Goal: Information Seeking & Learning: Learn about a topic

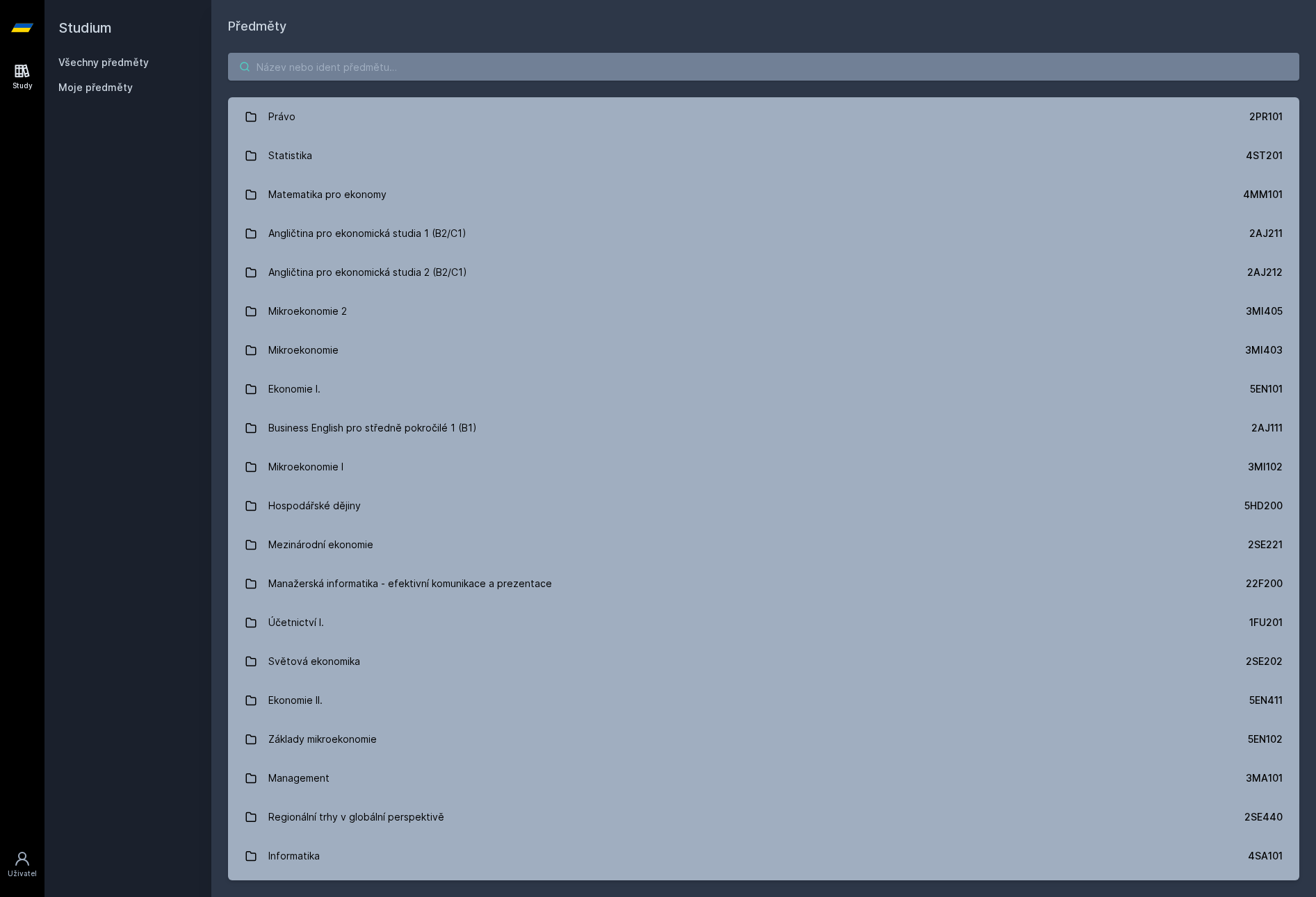
click at [295, 64] on input "search" at bounding box center [763, 66] width 1071 height 28
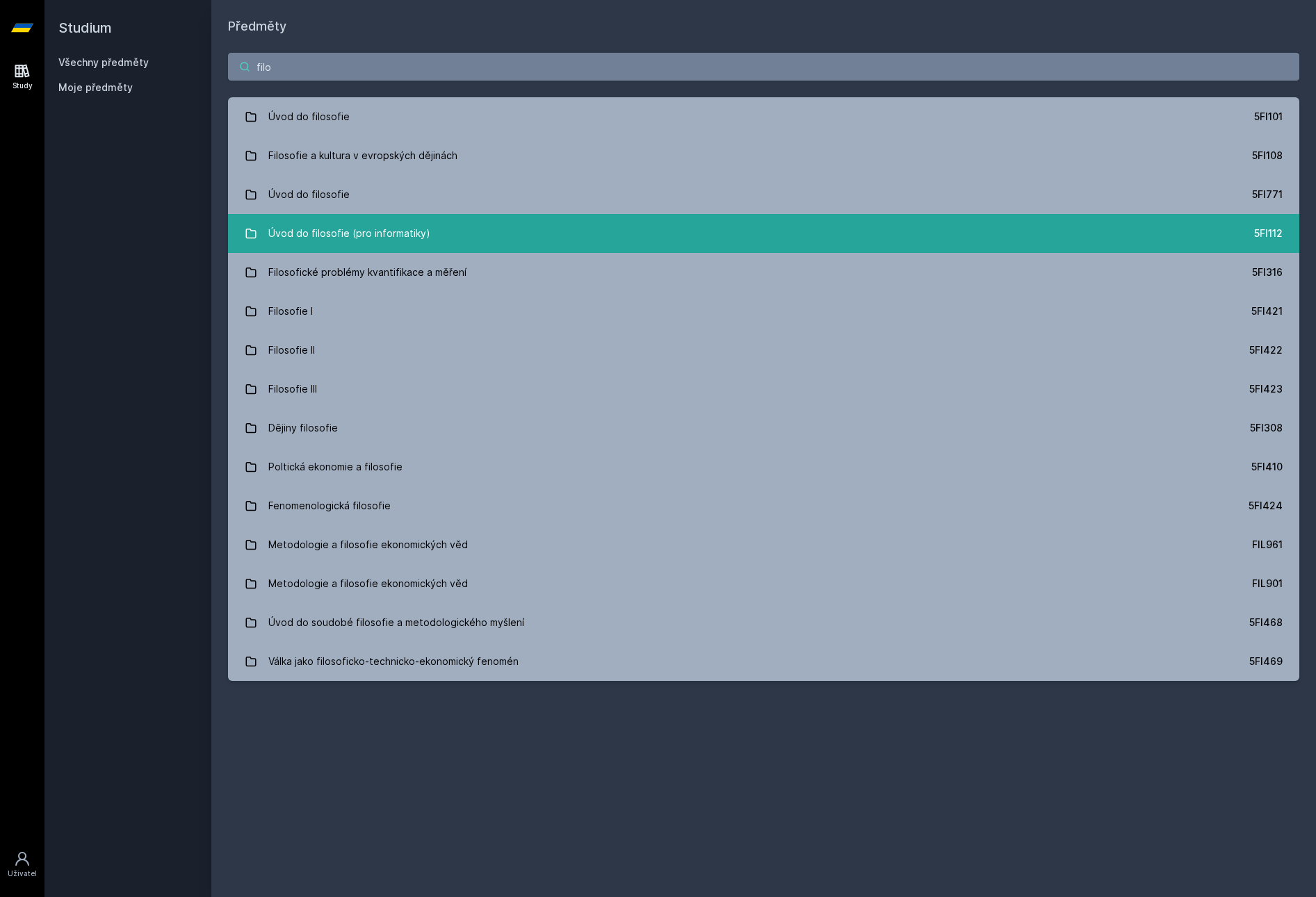
type input "filo"
click at [274, 229] on div "Úvod do filosofie (pro informatiky)" at bounding box center [349, 233] width 162 height 28
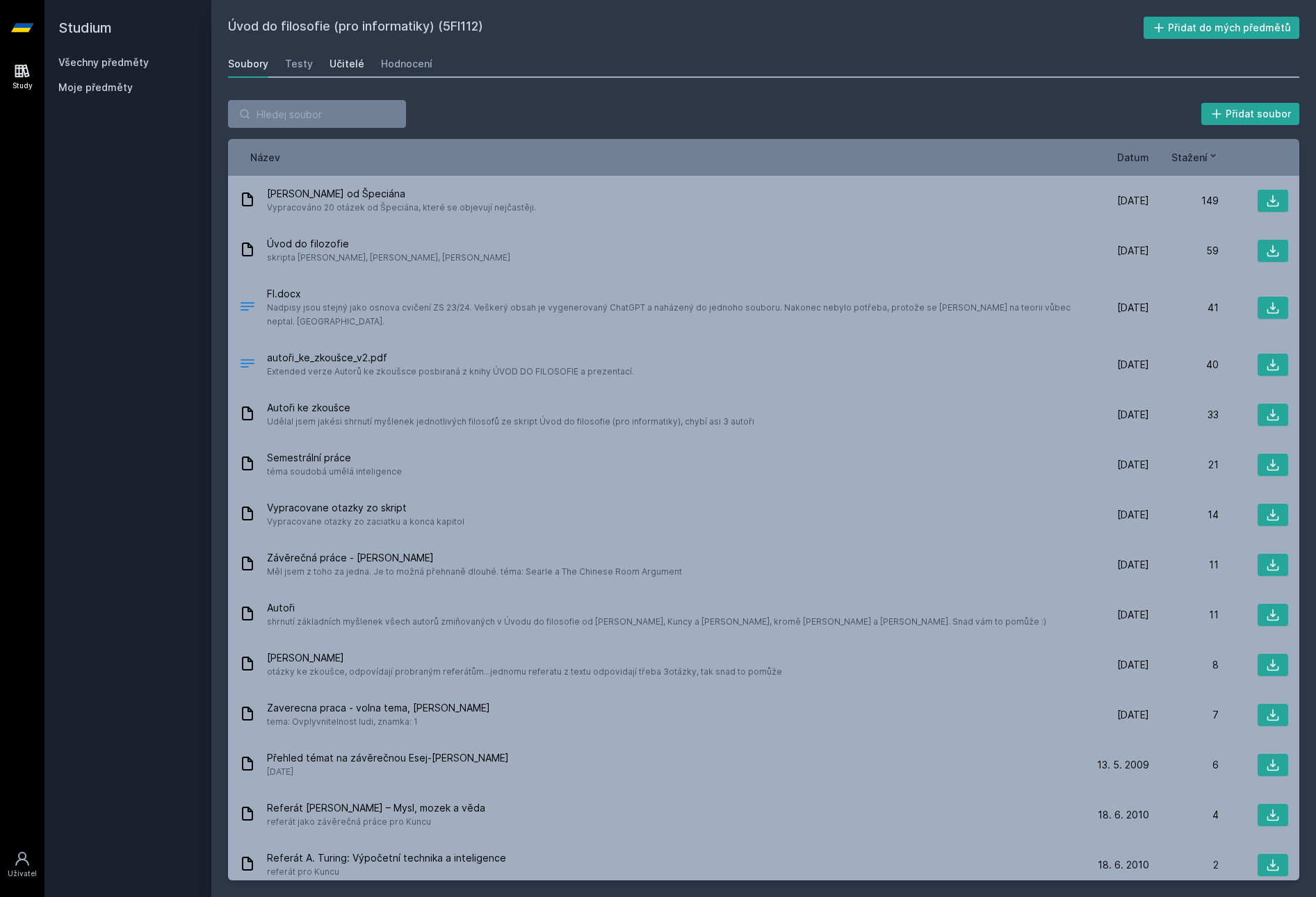
click at [340, 63] on div "Učitelé" at bounding box center [347, 63] width 35 height 14
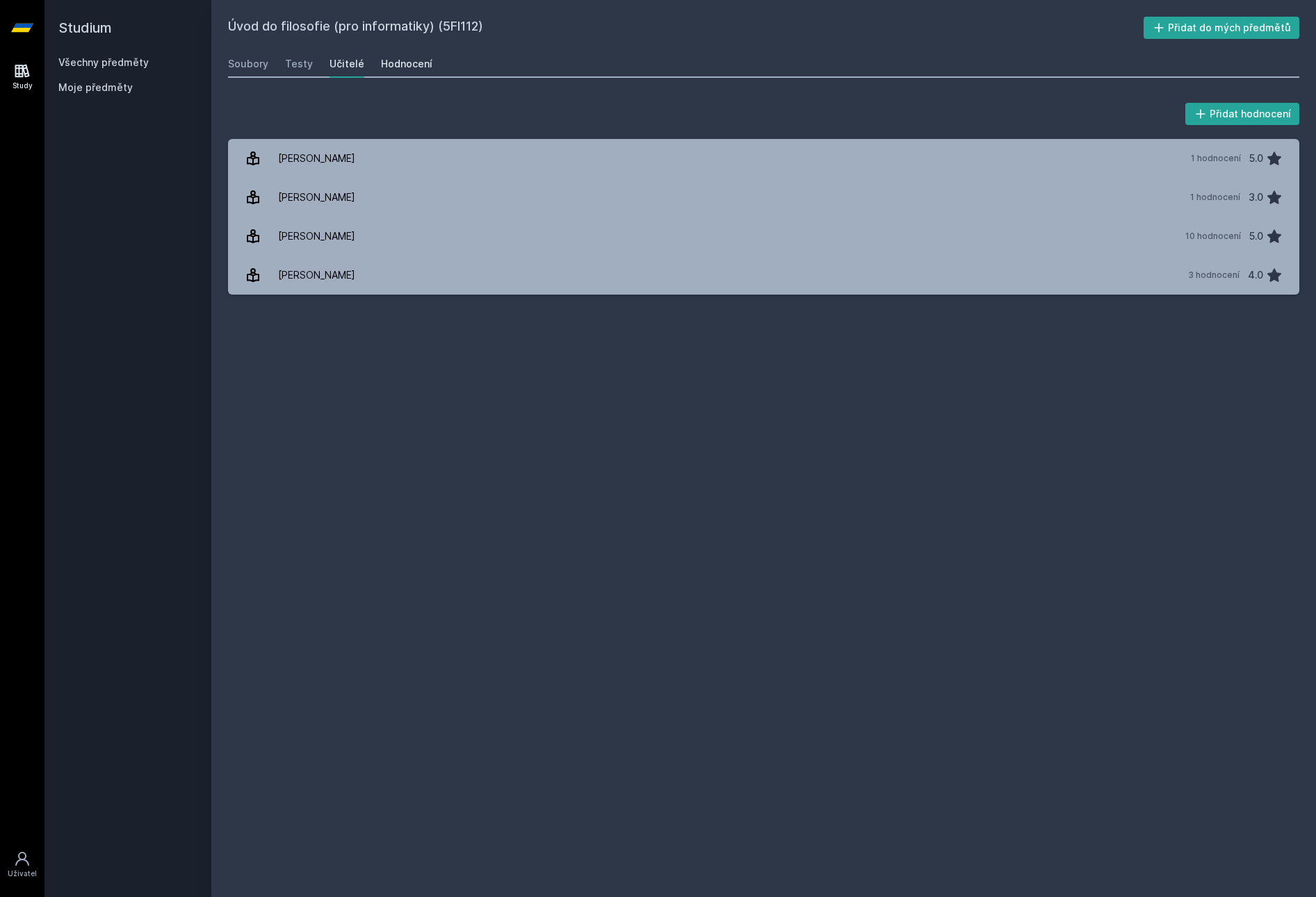
click at [394, 64] on div "Hodnocení" at bounding box center [406, 63] width 52 height 14
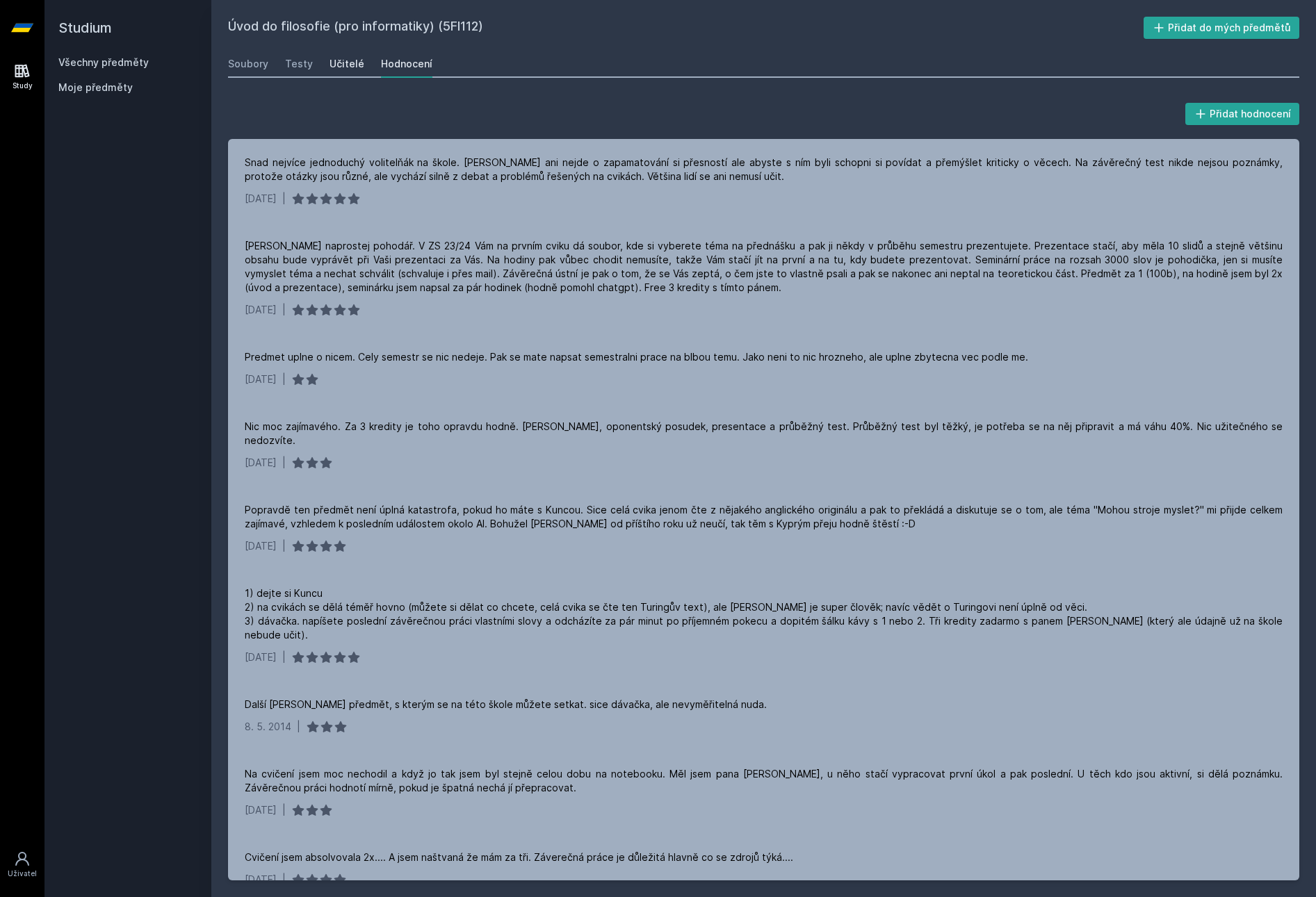
click at [344, 63] on div "Učitelé" at bounding box center [347, 63] width 35 height 14
